Goal: Find specific page/section: Find specific page/section

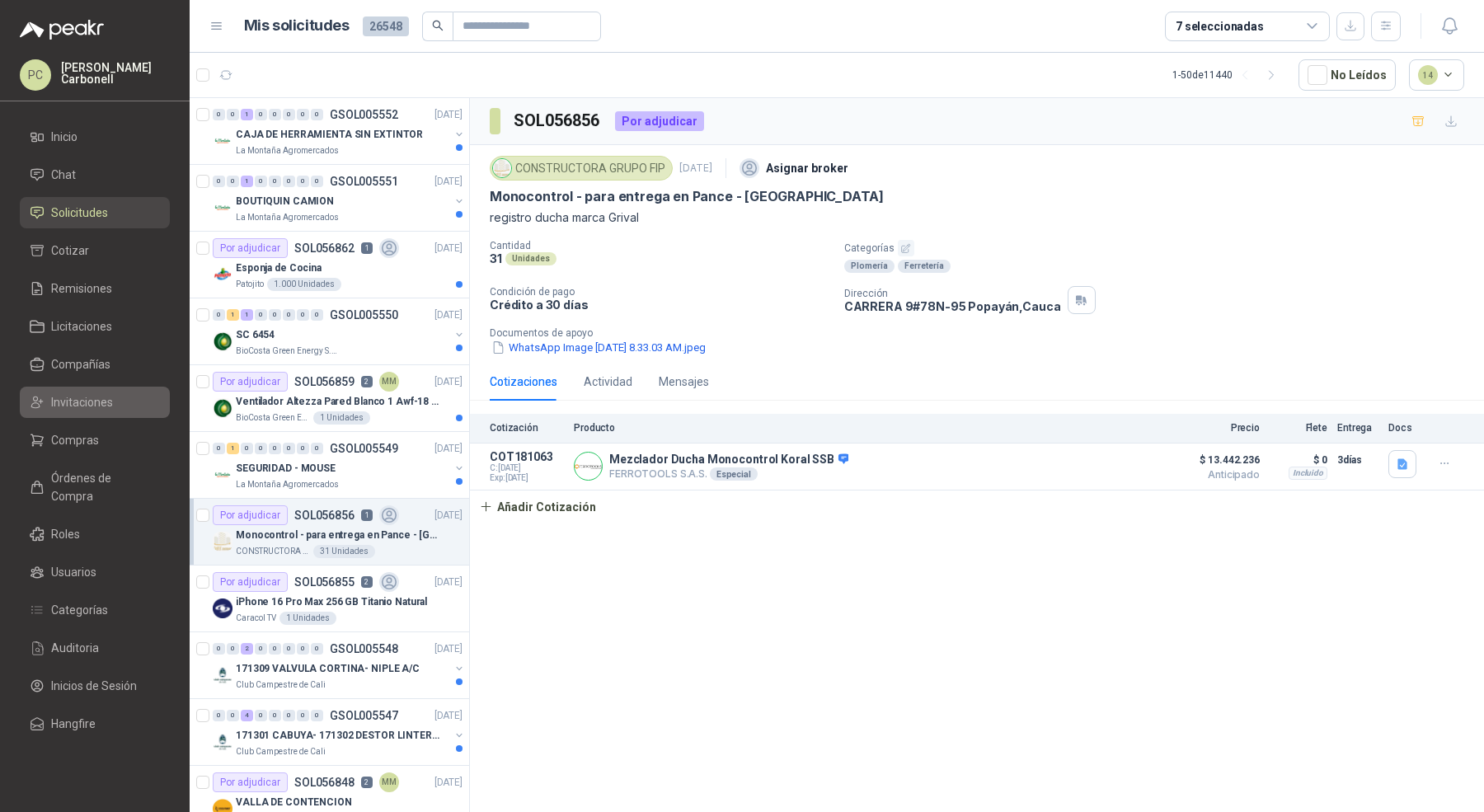
click at [117, 408] on li "Invitaciones" at bounding box center [94, 401] width 130 height 18
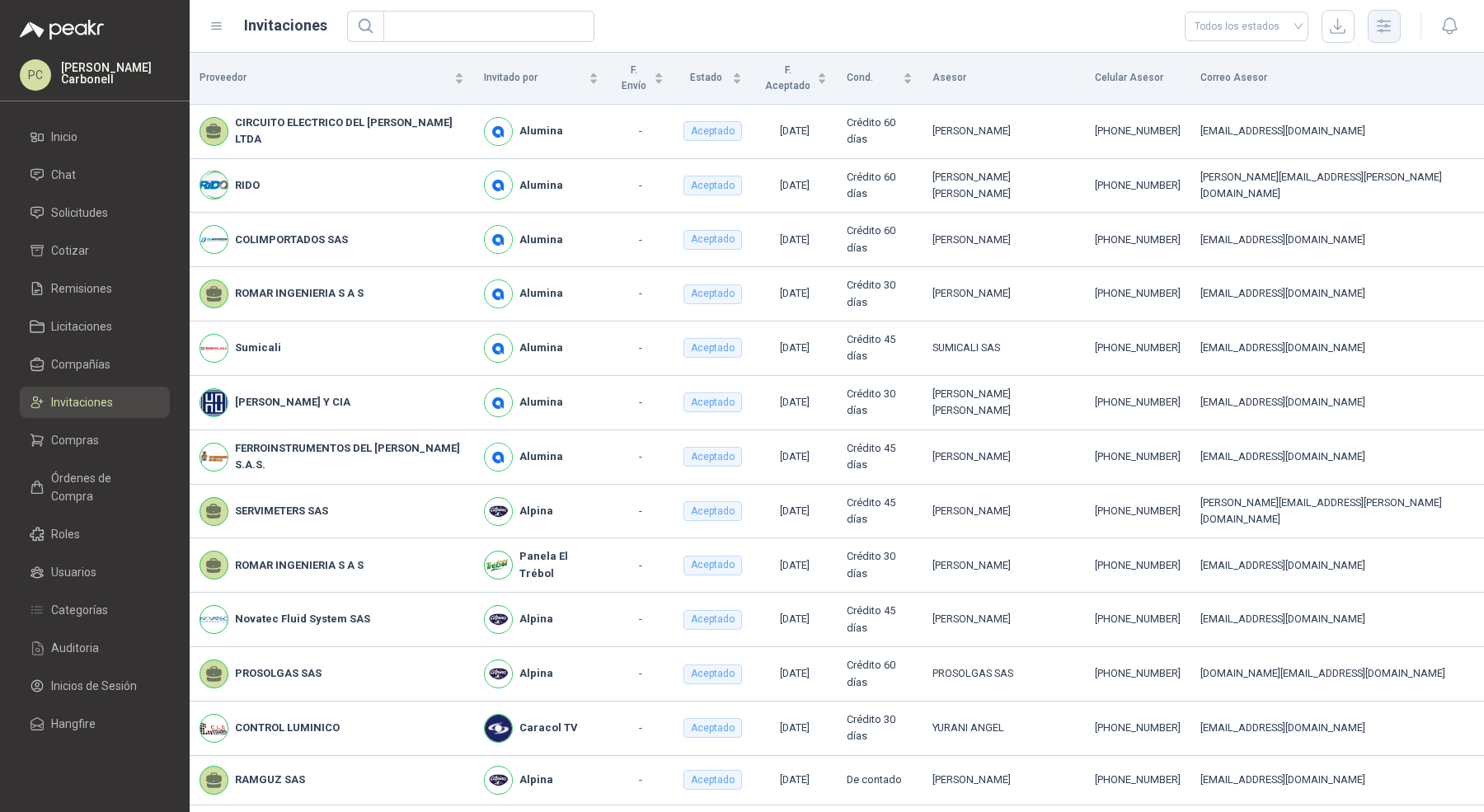
click at [1391, 29] on icon "button" at bounding box center [1384, 26] width 19 height 19
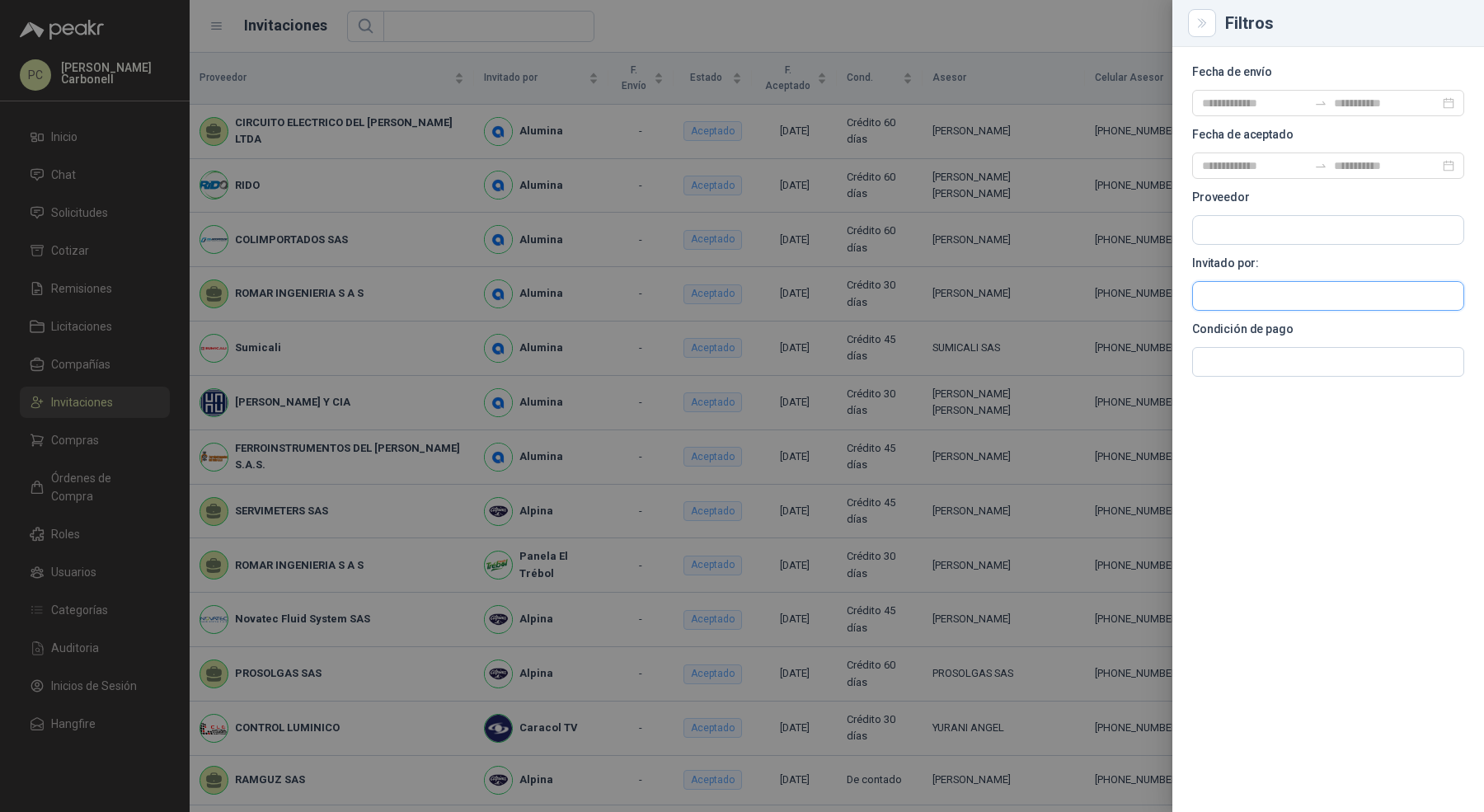
click at [1233, 292] on input "text" at bounding box center [1328, 295] width 270 height 28
type input "*"
type input "****"
click at [1251, 335] on span "NIT : 860001965" at bounding box center [1259, 339] width 59 height 9
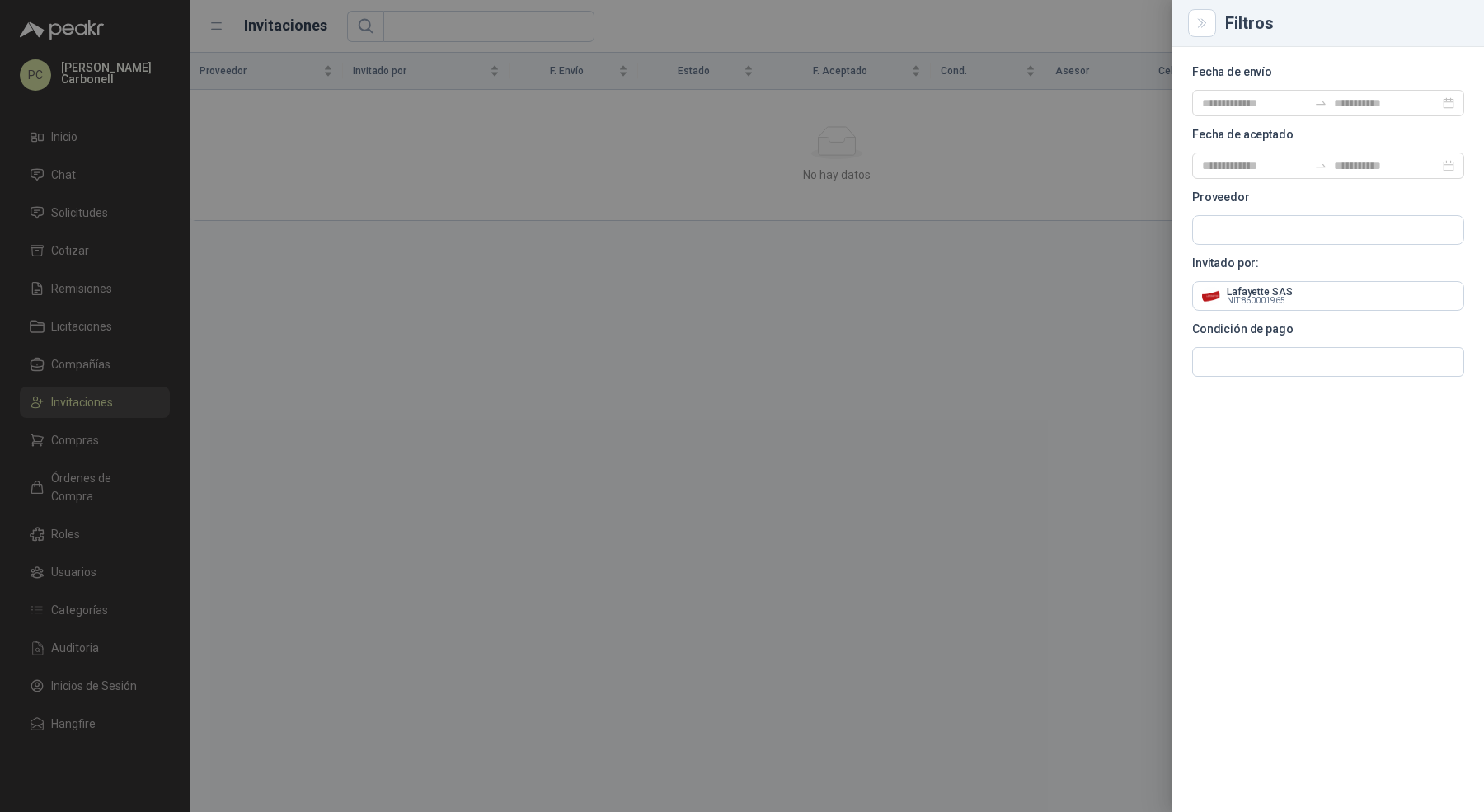
click at [940, 317] on div at bounding box center [742, 406] width 1484 height 812
